Goal: Task Accomplishment & Management: Manage account settings

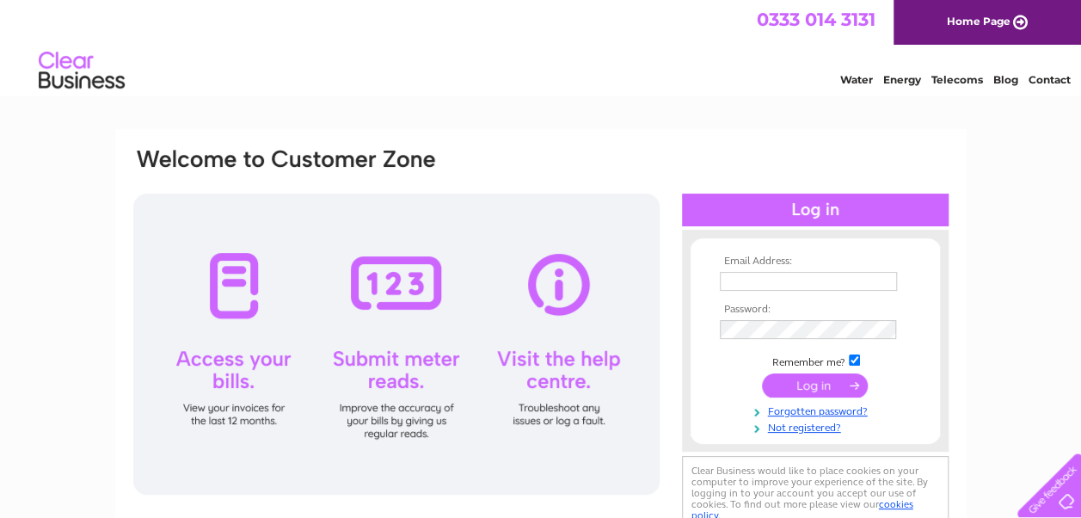
click at [770, 285] on input "text" at bounding box center [808, 281] width 177 height 19
type input "[EMAIL_ADDRESS]"
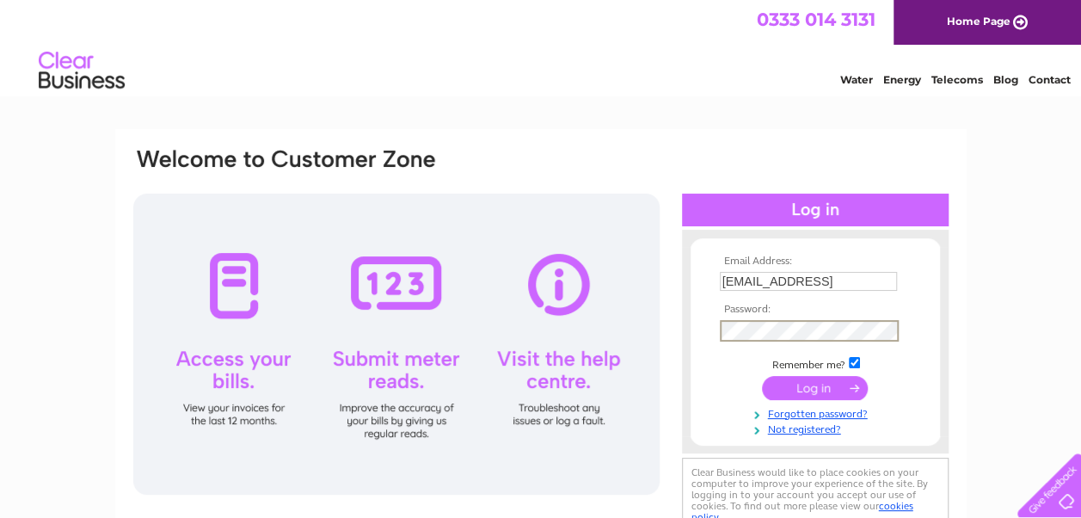
scroll to position [0, 0]
click at [811, 393] on input "submit" at bounding box center [815, 388] width 106 height 24
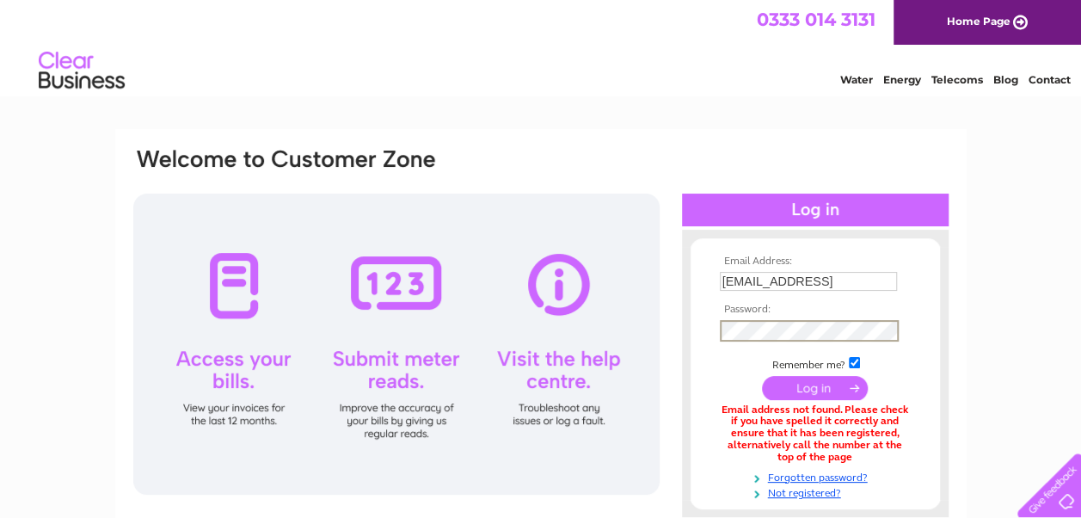
click at [762, 376] on input "submit" at bounding box center [815, 388] width 106 height 24
click at [827, 283] on input "utilities@southlanarkshire.gov.ik" at bounding box center [809, 282] width 179 height 21
type input "utilities@southlanarkshire.gov.uk"
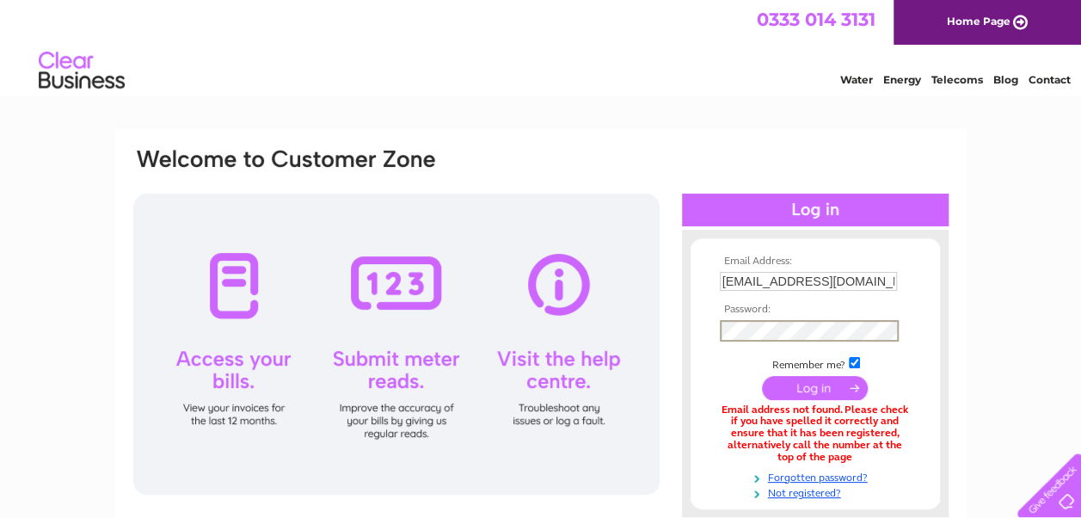
click at [803, 395] on input "submit" at bounding box center [815, 388] width 106 height 24
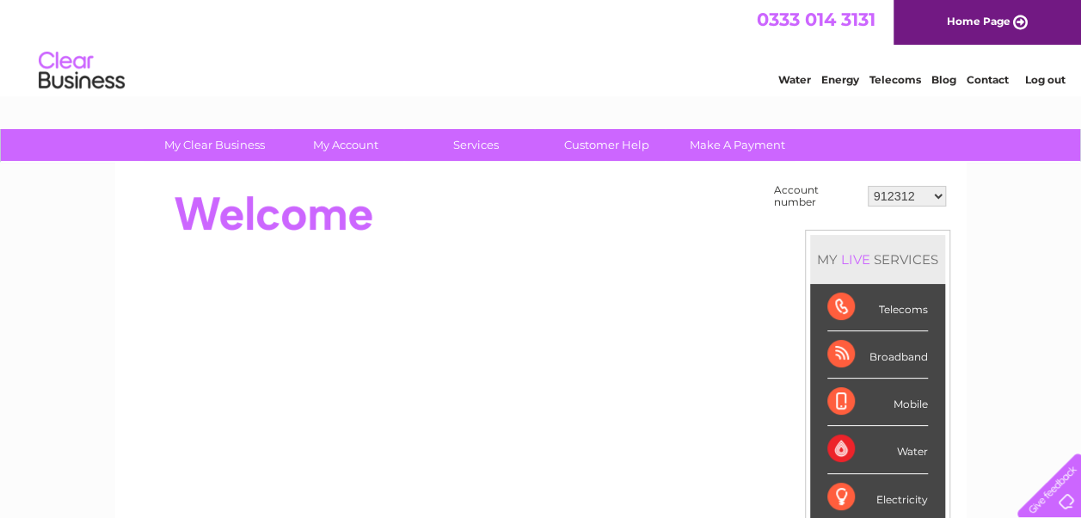
click at [940, 194] on select "912312 987786 1141365 30314103 30321679 30324785" at bounding box center [906, 196] width 78 height 21
click at [867, 186] on select "912312 987786 1141365 30314103 30321679 30324785" at bounding box center [906, 196] width 78 height 21
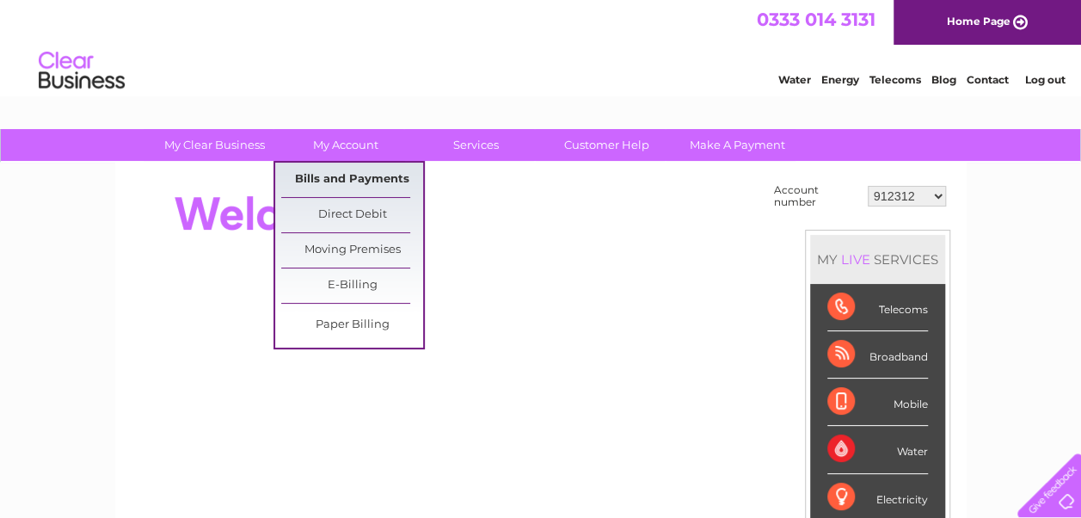
click at [349, 179] on link "Bills and Payments" at bounding box center [352, 179] width 142 height 34
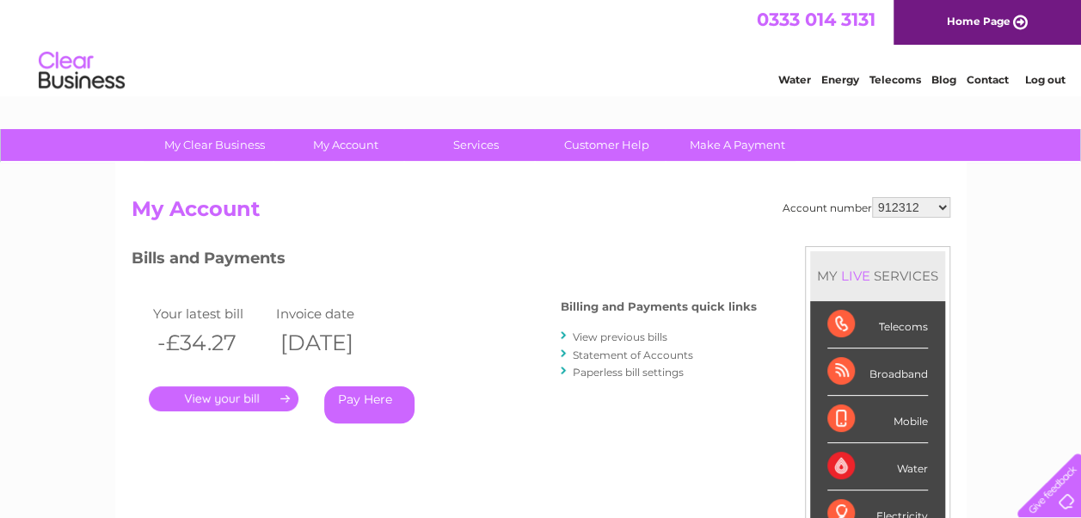
click at [941, 208] on select "912312 987786 1141365 30314103 30321679 30324785" at bounding box center [911, 207] width 78 height 21
select select "987786"
click at [872, 197] on select "912312 987786 1141365 30314103 30321679 30324785" at bounding box center [911, 207] width 78 height 21
click at [945, 205] on select "912312 987786 1141365 30314103 30321679 30324785" at bounding box center [911, 207] width 78 height 21
select select "1141365"
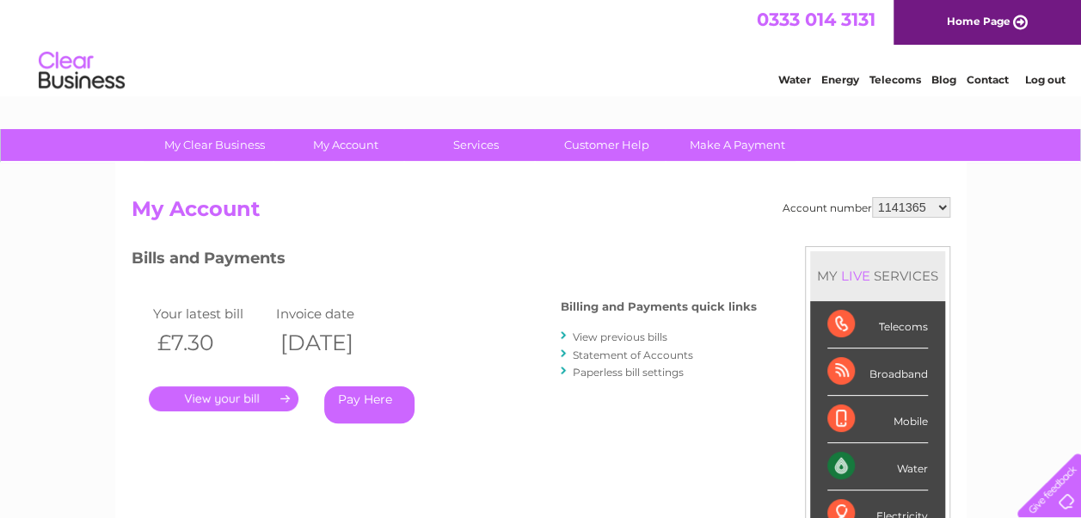
click at [872, 197] on select "912312 987786 1141365 30314103 30321679 30324785" at bounding box center [911, 207] width 78 height 21
click at [904, 273] on div "MY LIVE SERVICES" at bounding box center [877, 275] width 135 height 49
click at [942, 206] on select "912312 987786 1141365 30314103 30321679 30324785" at bounding box center [911, 207] width 78 height 21
select select "30314103"
click at [872, 197] on select "912312 987786 1141365 30314103 30321679 30324785" at bounding box center [911, 207] width 78 height 21
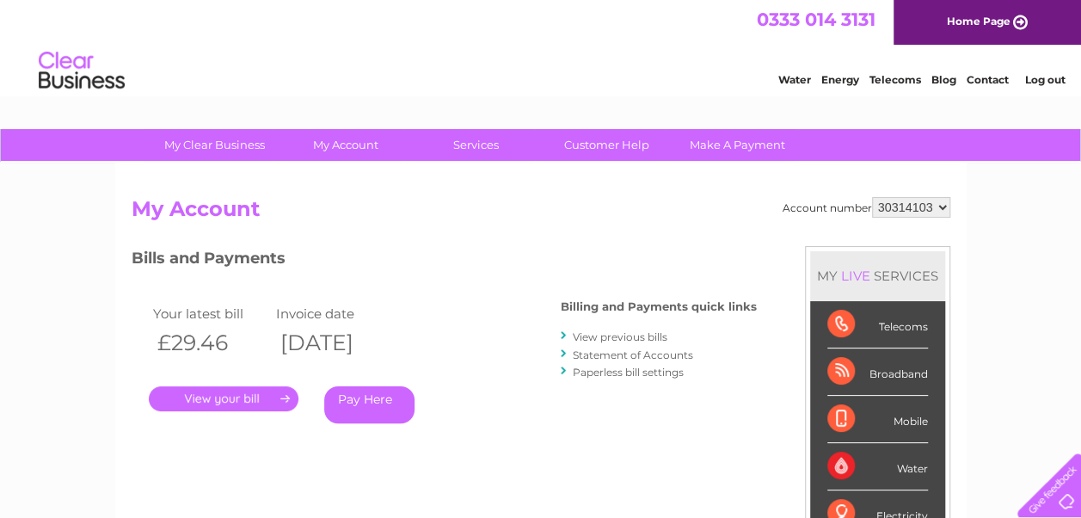
click at [944, 205] on select "912312 987786 1141365 30314103 30321679 30324785" at bounding box center [911, 207] width 78 height 21
select select "30321679"
click at [872, 197] on select "912312 987786 1141365 30314103 30321679 30324785" at bounding box center [911, 207] width 78 height 21
click at [947, 204] on select "912312 987786 1141365 30314103 30321679 30324785" at bounding box center [911, 207] width 78 height 21
select select "30324785"
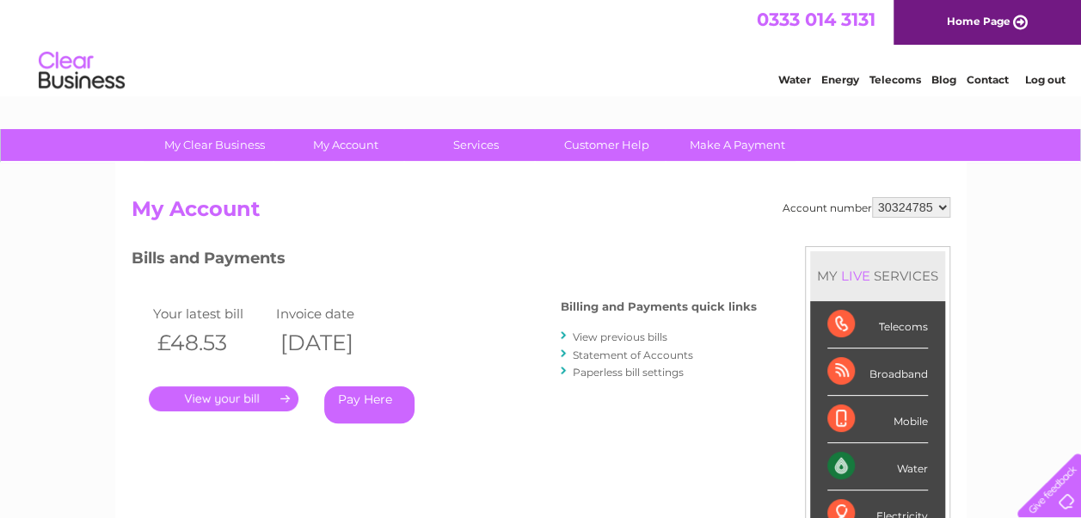
click at [872, 197] on select "912312 987786 1141365 30314103 30321679 30324785" at bounding box center [911, 207] width 78 height 21
